Goal: Transaction & Acquisition: Purchase product/service

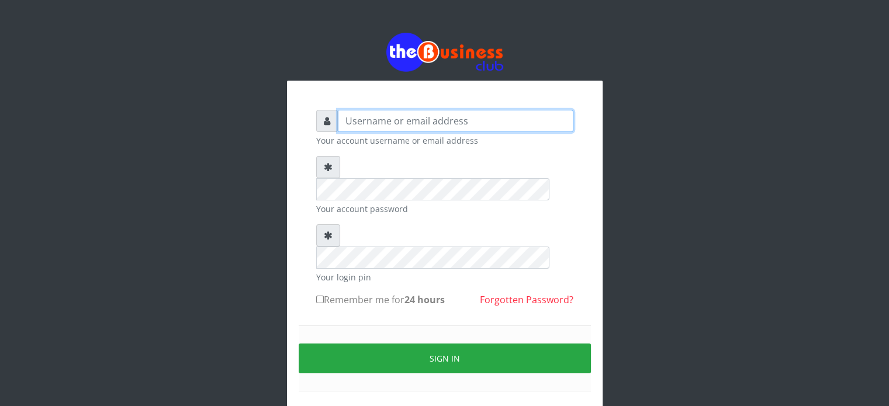
click at [414, 118] on input "text" at bounding box center [456, 121] width 236 height 22
type input "[MEDICAL_DATA]"
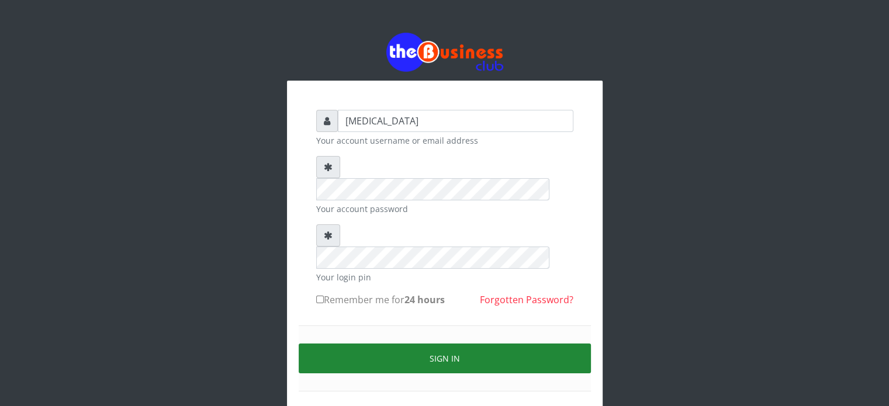
click at [453, 344] on button "Sign in" at bounding box center [445, 359] width 292 height 30
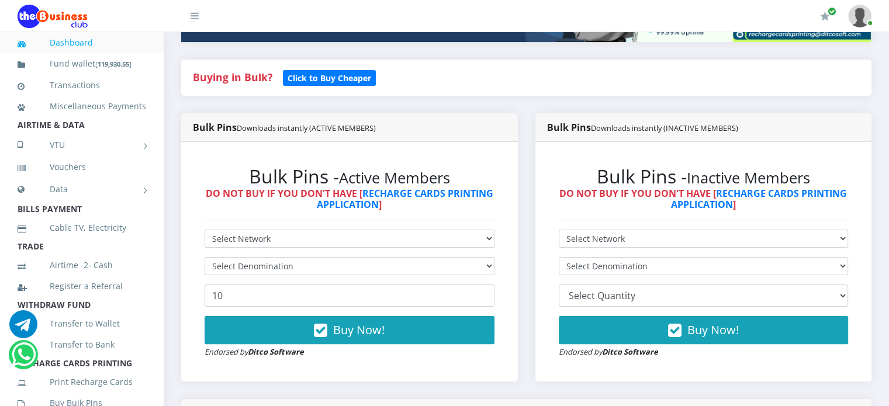
scroll to position [213, 0]
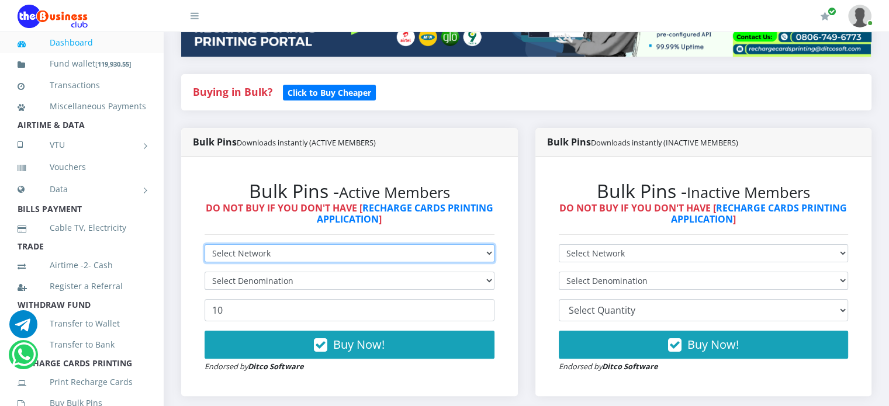
click at [274, 263] on select "Select Network MTN Globacom 9Mobile Airtel" at bounding box center [350, 253] width 290 height 18
select select "MTN"
click at [205, 257] on select "Select Network MTN Globacom 9Mobile Airtel" at bounding box center [350, 253] width 290 height 18
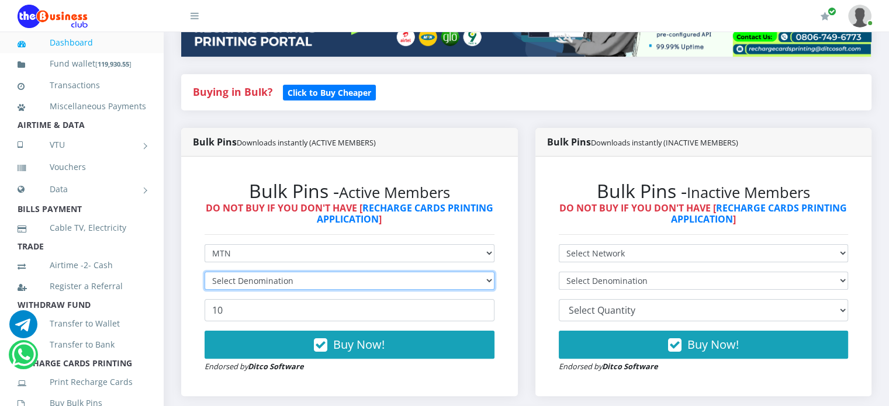
click at [265, 286] on select "Select Denomination" at bounding box center [350, 281] width 290 height 18
select select "193.98-200"
click at [205, 284] on select "Select Denomination MTN NGN100 - ₦96.99 MTN NGN200 - ₦193.98 MTN NGN400 - ₦387.…" at bounding box center [350, 281] width 290 height 18
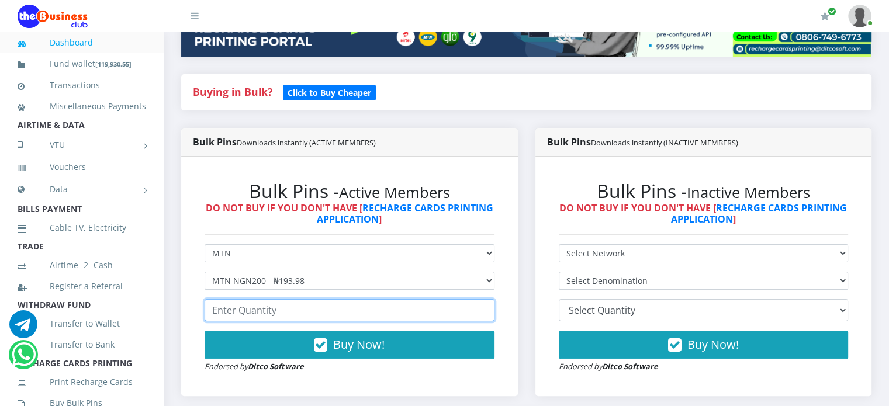
click at [278, 322] on input "number" at bounding box center [350, 310] width 290 height 22
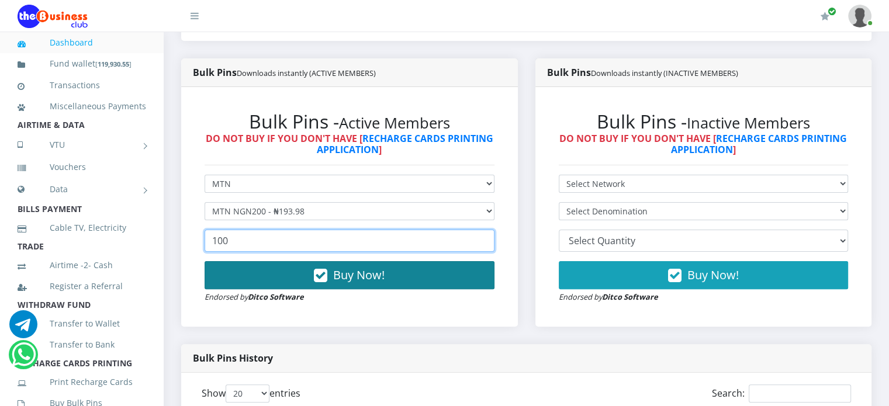
scroll to position [283, 0]
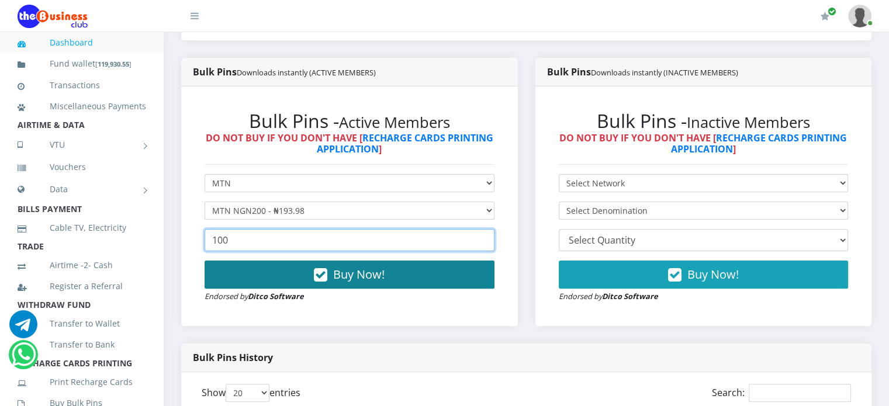
type input "100"
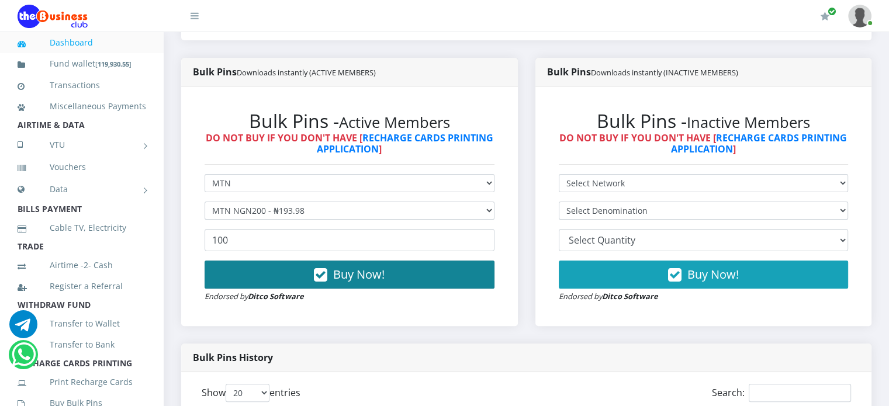
click at [338, 282] on span "Buy Now!" at bounding box center [358, 275] width 51 height 16
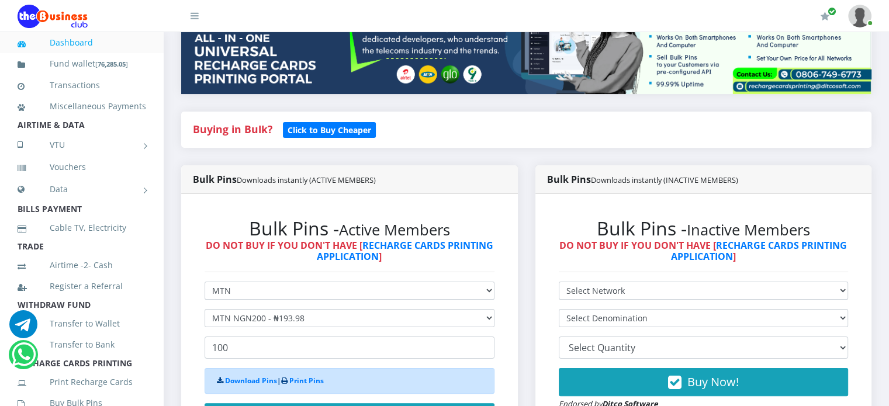
scroll to position [154, 0]
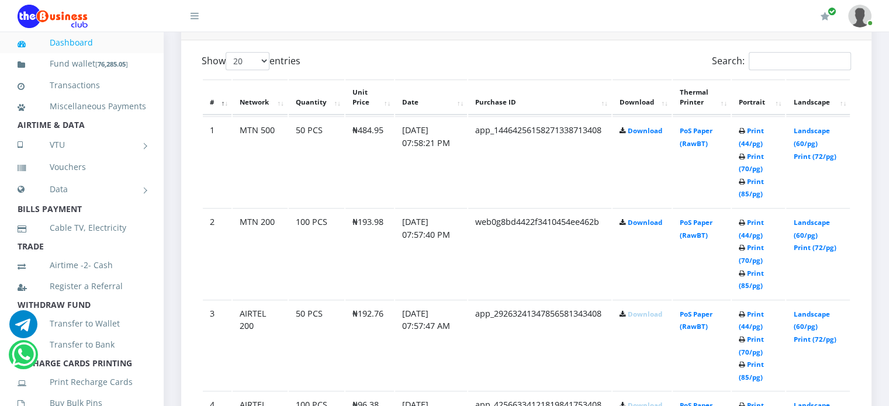
scroll to position [619, 0]
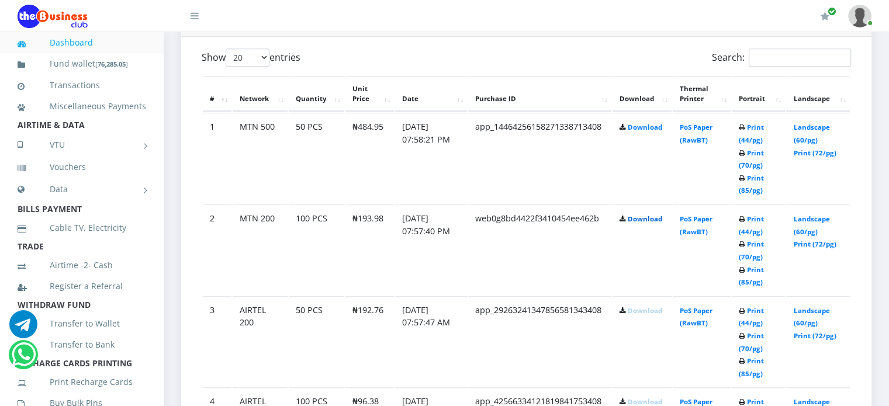
click at [648, 223] on link "Download" at bounding box center [645, 219] width 35 height 9
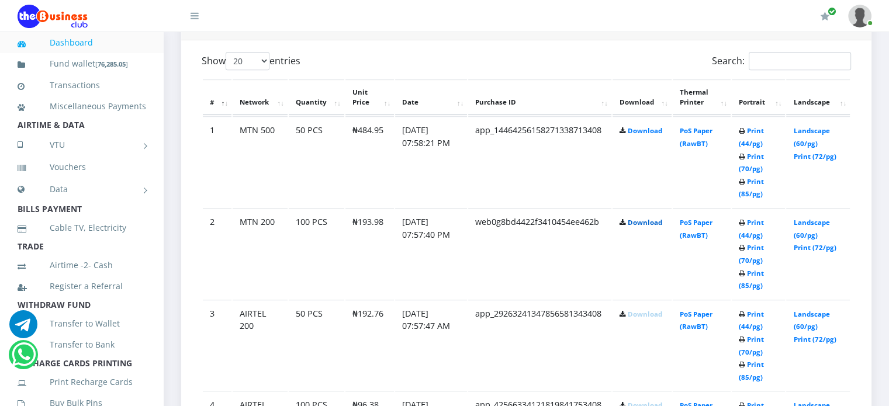
scroll to position [613, 0]
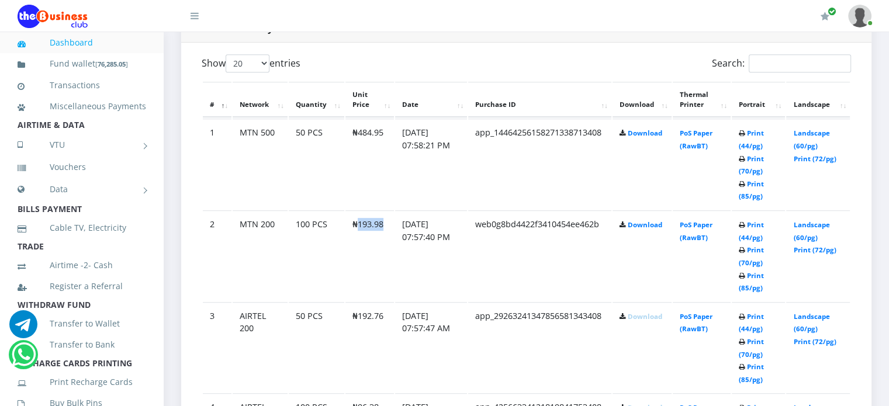
drag, startPoint x: 356, startPoint y: 236, endPoint x: 388, endPoint y: 234, distance: 32.2
click at [388, 234] on td "₦193.98" at bounding box center [370, 256] width 49 height 91
copy td "193.98"
click at [646, 137] on link "Download" at bounding box center [645, 133] width 35 height 9
drag, startPoint x: 357, startPoint y: 142, endPoint x: 384, endPoint y: 147, distance: 27.3
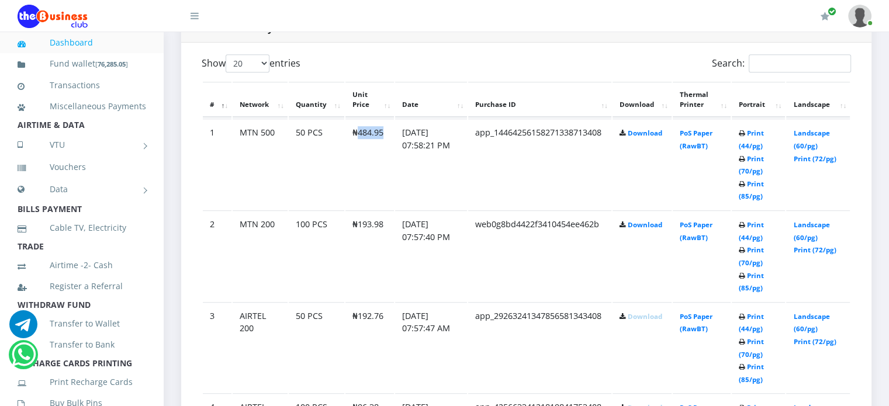
click at [384, 147] on td "₦484.95" at bounding box center [370, 164] width 49 height 91
copy td "484.95"
